Goal: Task Accomplishment & Management: Use online tool/utility

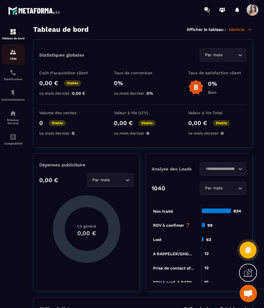
click at [21, 54] on div "CRM" at bounding box center [12, 55] width 23 height 12
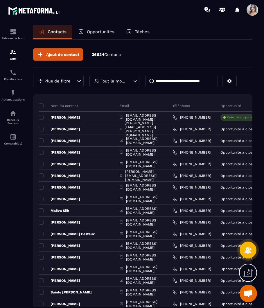
click at [195, 81] on input at bounding box center [181, 81] width 73 height 12
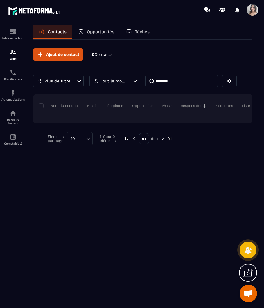
type input "********"
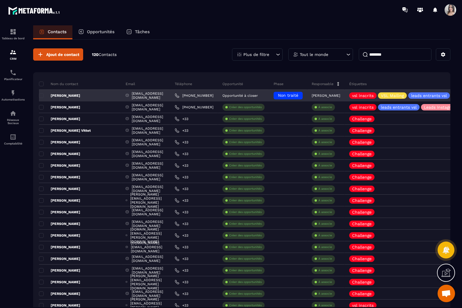
click at [65, 94] on p "[PERSON_NAME]" at bounding box center [59, 95] width 41 height 5
